Goal: Find specific page/section: Find specific page/section

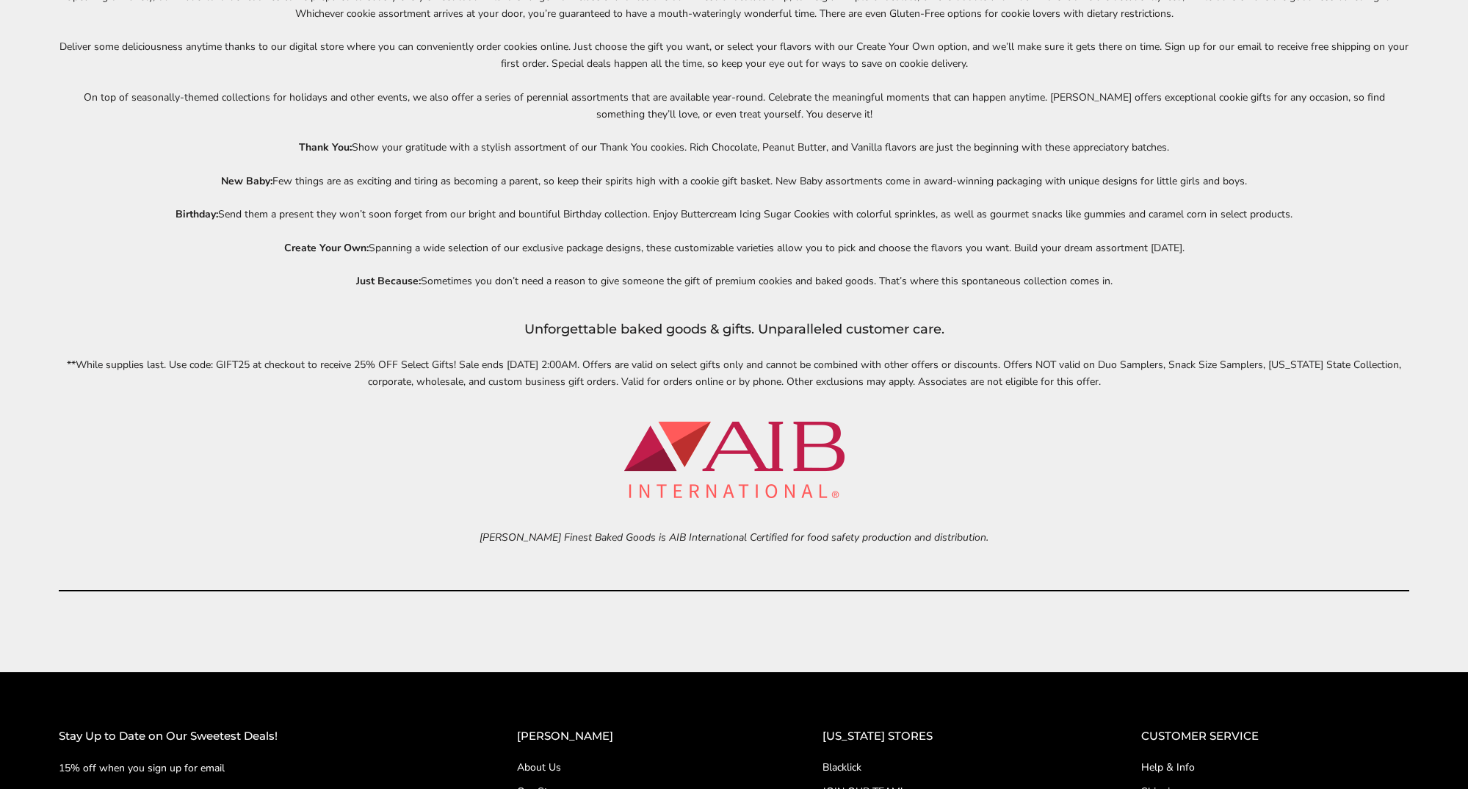
scroll to position [6884, 0]
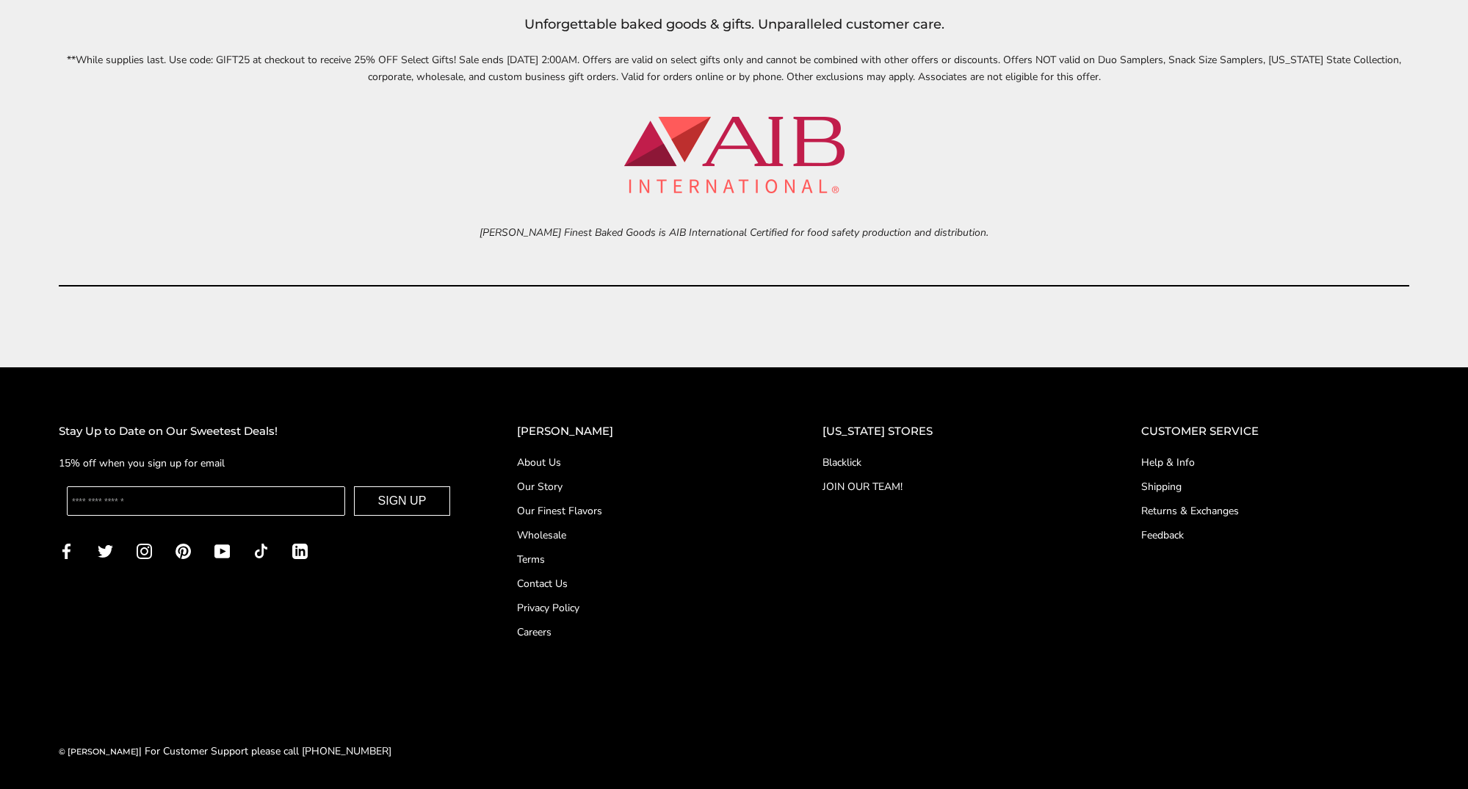
click at [844, 458] on link "Blacklick" at bounding box center [952, 461] width 261 height 15
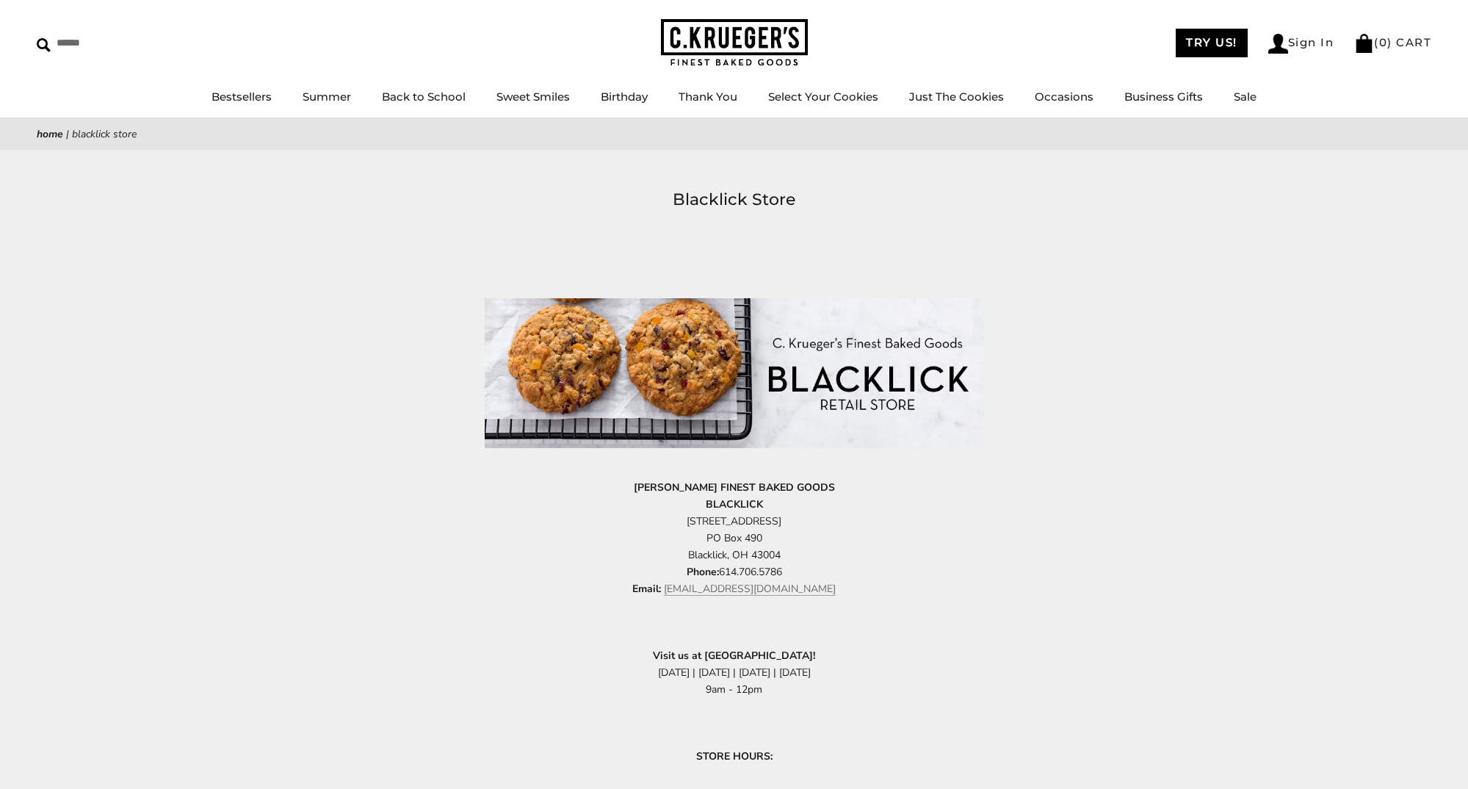
scroll to position [48, 0]
